Goal: Find specific page/section: Find specific page/section

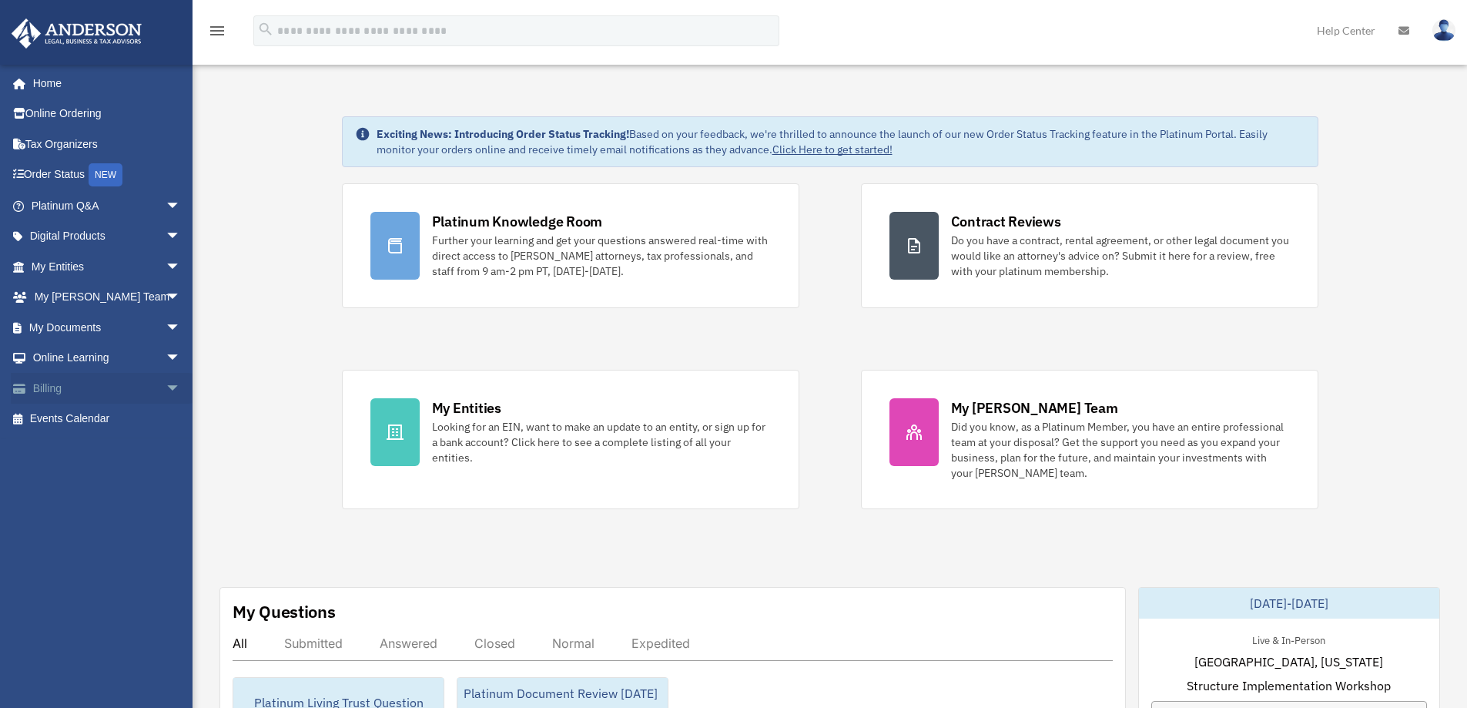
click at [166, 390] on span "arrow_drop_down" at bounding box center [181, 389] width 31 height 32
click at [109, 450] on link "Past Invoices" at bounding box center [113, 449] width 183 height 31
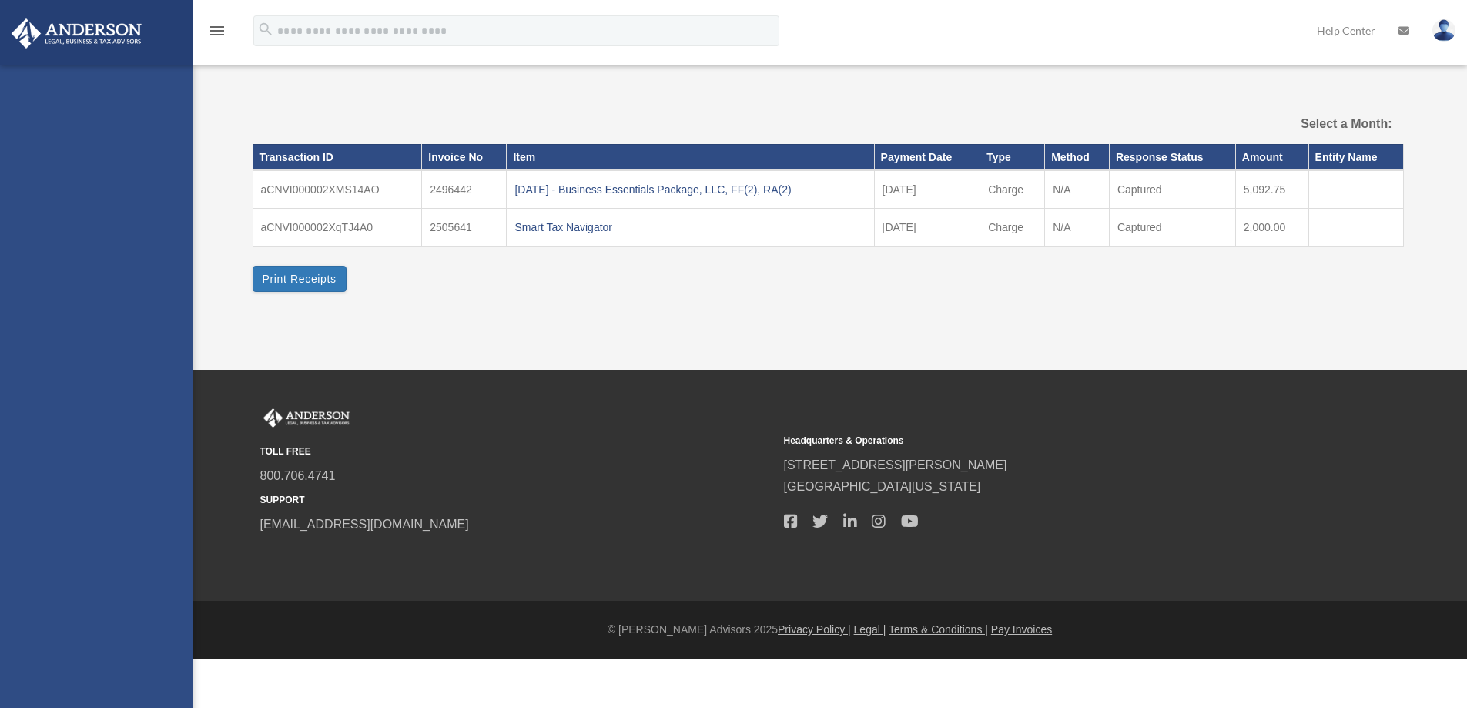
select select
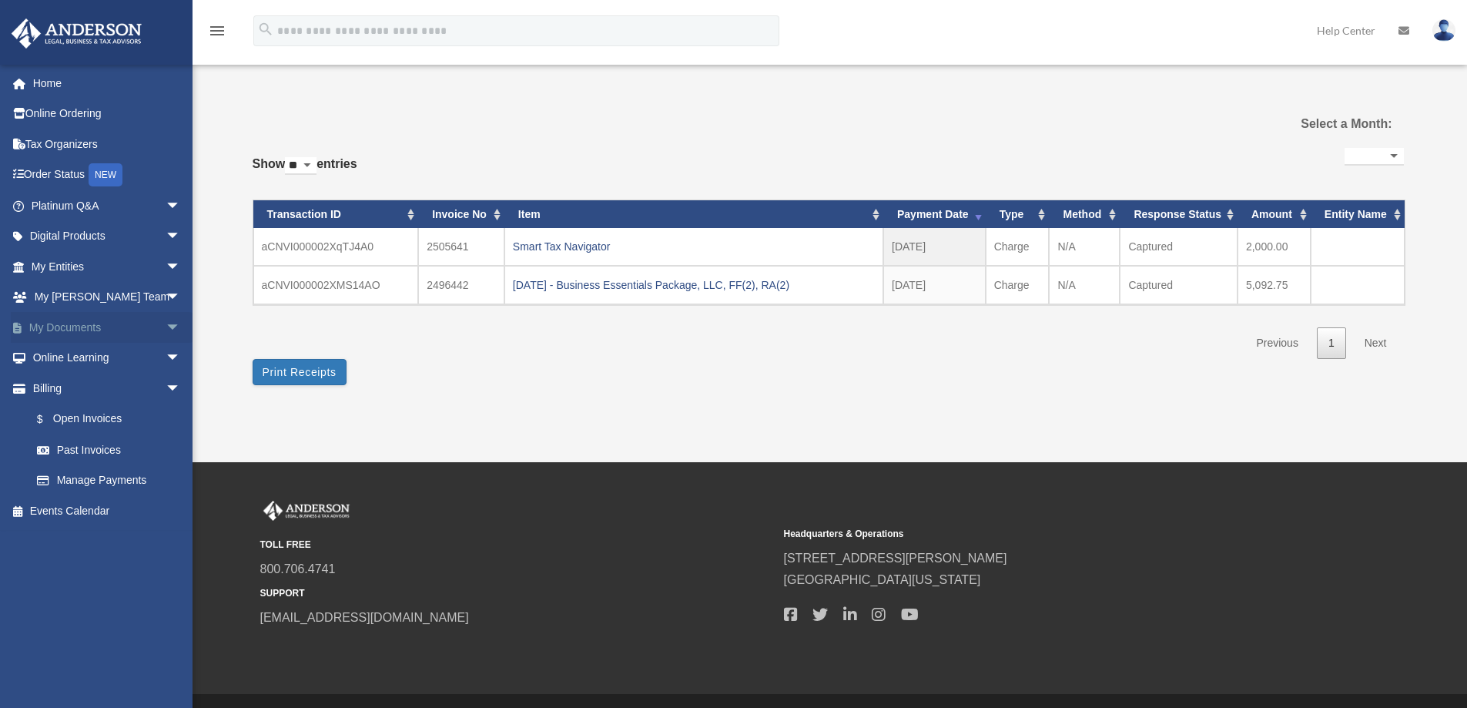
click at [74, 328] on link "My Documents arrow_drop_down" at bounding box center [107, 327] width 193 height 31
click at [166, 327] on span "arrow_drop_down" at bounding box center [181, 328] width 31 height 32
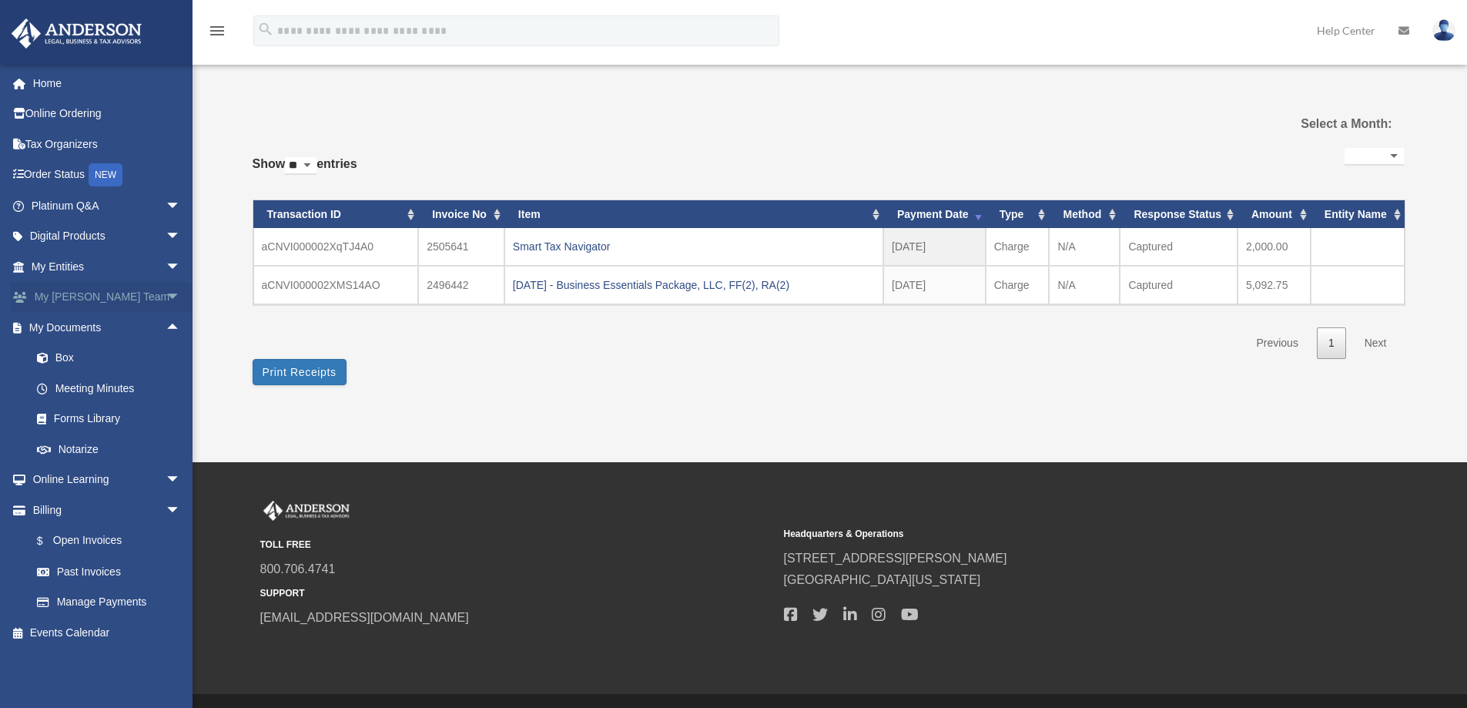
click at [166, 294] on span "arrow_drop_down" at bounding box center [181, 298] width 31 height 32
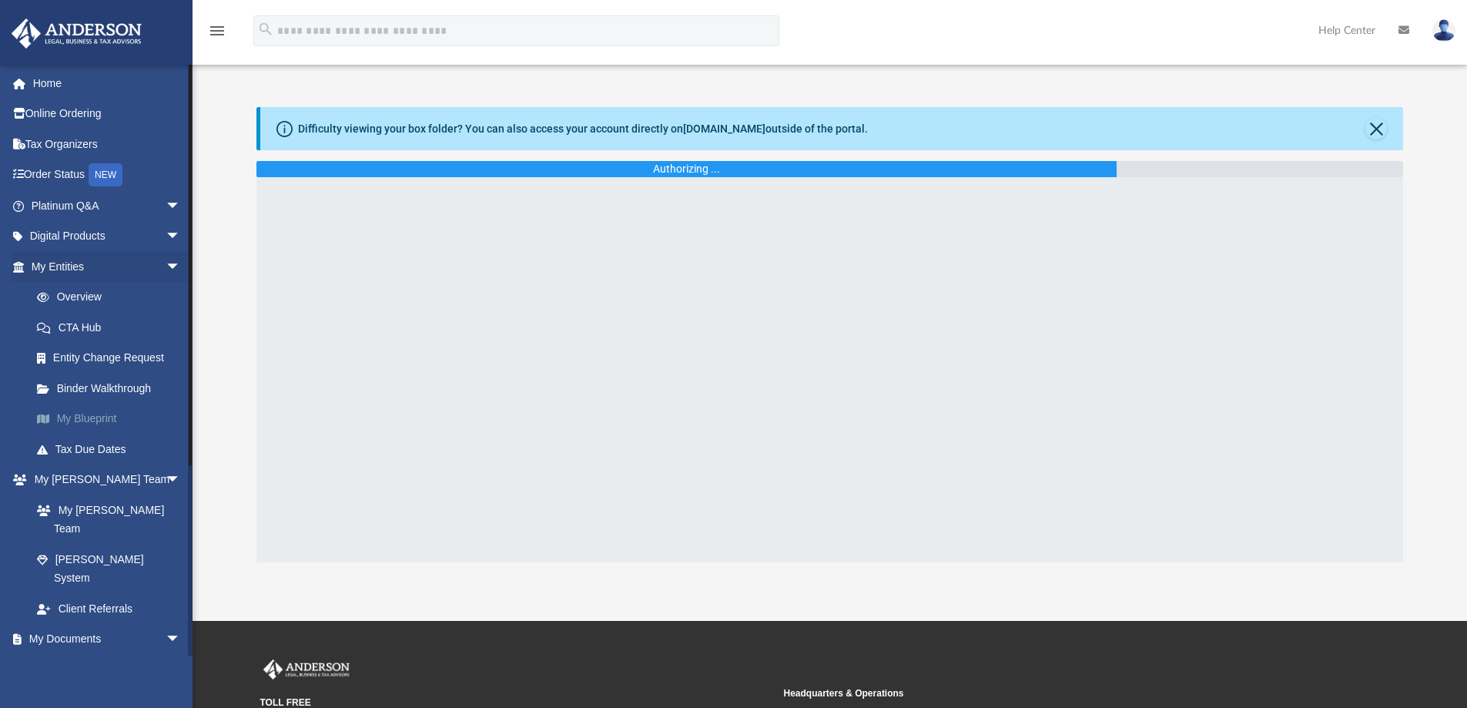
click at [111, 419] on link "My Blueprint" at bounding box center [113, 419] width 183 height 31
